Goal: Transaction & Acquisition: Obtain resource

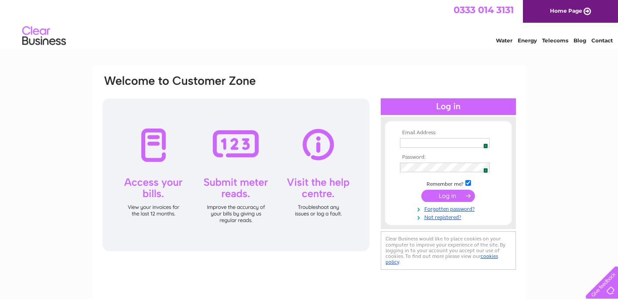
type input "[EMAIL_ADDRESS][DOMAIN_NAME]"
click at [483, 145] on img at bounding box center [483, 142] width 7 height 7
click at [525, 188] on div "Email Address: [EMAIL_ADDRESS][DOMAIN_NAME] 1 Password: 1 Forgotten password?" at bounding box center [309, 262] width 618 height 394
click at [463, 194] on input "submit" at bounding box center [449, 195] width 54 height 12
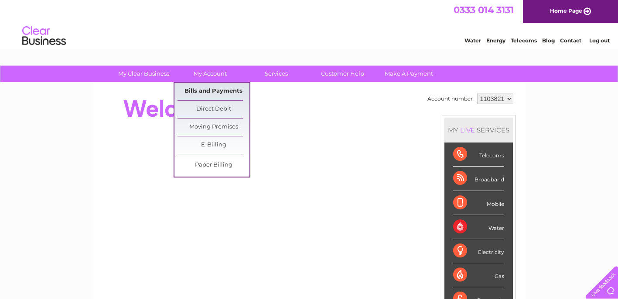
click at [221, 91] on link "Bills and Payments" at bounding box center [214, 90] width 72 height 17
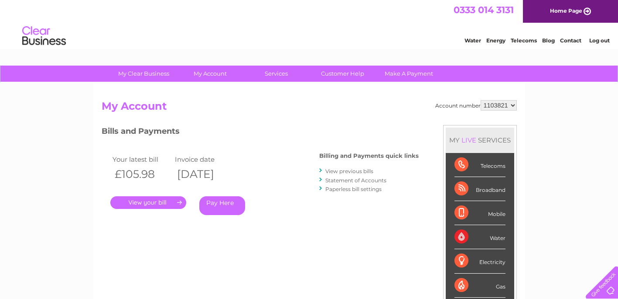
click at [340, 168] on link "View previous bills" at bounding box center [350, 171] width 48 height 7
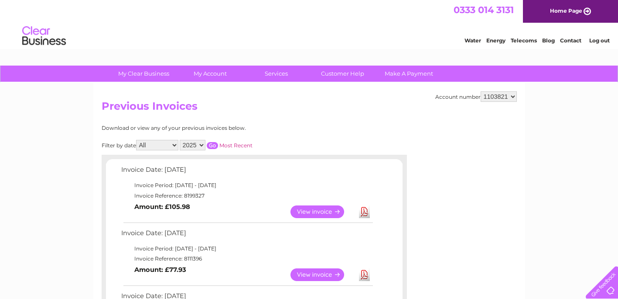
click at [364, 213] on link "Download" at bounding box center [364, 211] width 11 height 13
click at [365, 209] on link "Download" at bounding box center [364, 211] width 11 height 13
click at [599, 36] on li "Log out" at bounding box center [600, 40] width 26 height 11
click at [600, 41] on link "Log out" at bounding box center [600, 40] width 21 height 7
